Goal: Information Seeking & Learning: Learn about a topic

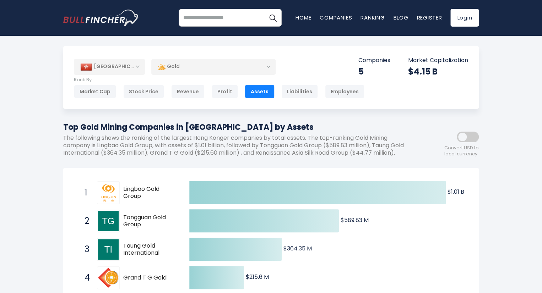
drag, startPoint x: 150, startPoint y: 232, endPoint x: 117, endPoint y: 228, distance: 33.0
click at [117, 228] on div "2 Tongguan Gold Group 0340.HK" at bounding box center [129, 221] width 96 height 23
click at [126, 225] on span "Tongguan Gold Group" at bounding box center [150, 221] width 54 height 15
drag, startPoint x: 122, startPoint y: 224, endPoint x: 166, endPoint y: 172, distance: 67.8
click at [142, 233] on div "2 Tongguan Gold Group 0340.HK" at bounding box center [129, 221] width 96 height 23
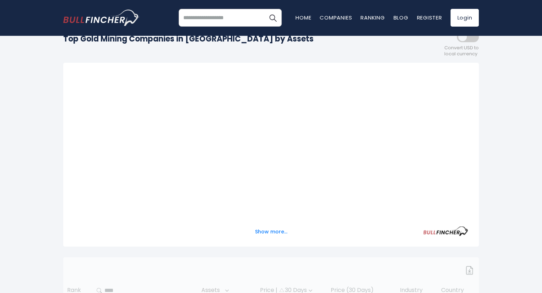
scroll to position [107, 0]
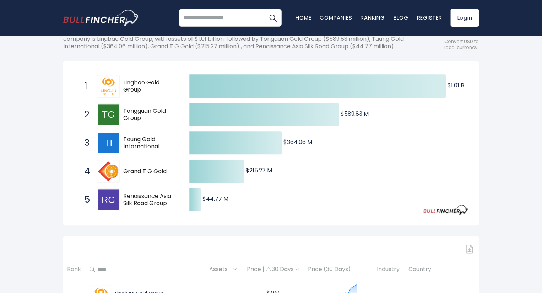
drag, startPoint x: 145, startPoint y: 100, endPoint x: 127, endPoint y: 91, distance: 19.7
click at [127, 91] on span "Lingbao Gold Group" at bounding box center [150, 86] width 54 height 15
drag, startPoint x: 146, startPoint y: 121, endPoint x: 124, endPoint y: 121, distance: 22.7
click at [124, 121] on span "Tongguan Gold Group" at bounding box center [150, 115] width 54 height 15
drag, startPoint x: 122, startPoint y: 119, endPoint x: 145, endPoint y: 129, distance: 25.0
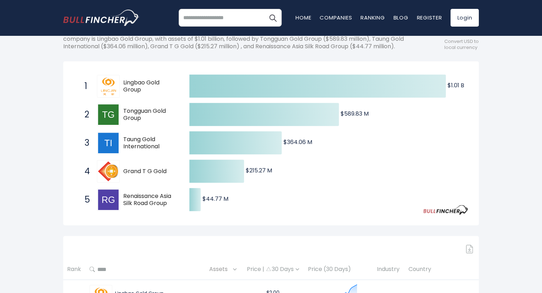
click at [145, 126] on div "2 Tongguan Gold Group 0340.HK" at bounding box center [129, 114] width 96 height 23
drag, startPoint x: 163, startPoint y: 157, endPoint x: 135, endPoint y: 147, distance: 29.3
click at [136, 148] on span "Taung Gold International" at bounding box center [150, 143] width 54 height 15
